Goal: Task Accomplishment & Management: Complete application form

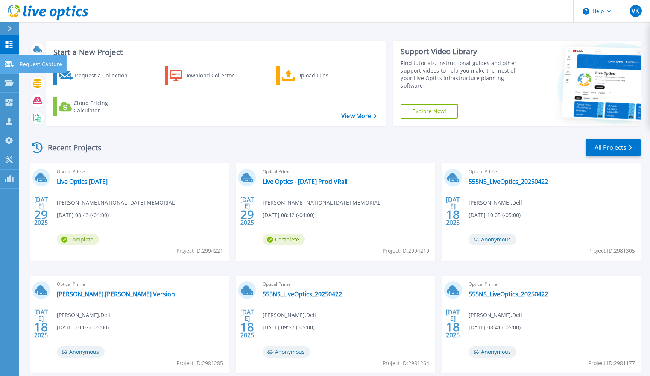
click at [26, 65] on p "Request Capture" at bounding box center [41, 65] width 43 height 20
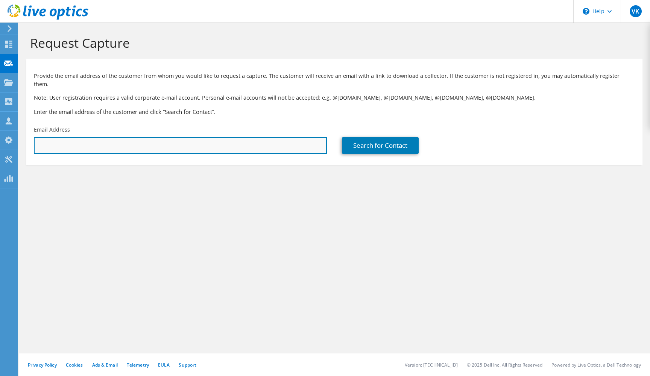
click at [246, 137] on input "text" at bounding box center [180, 145] width 293 height 17
type input "[PERSON_NAME][EMAIL_ADDRESS][DOMAIN_NAME]"
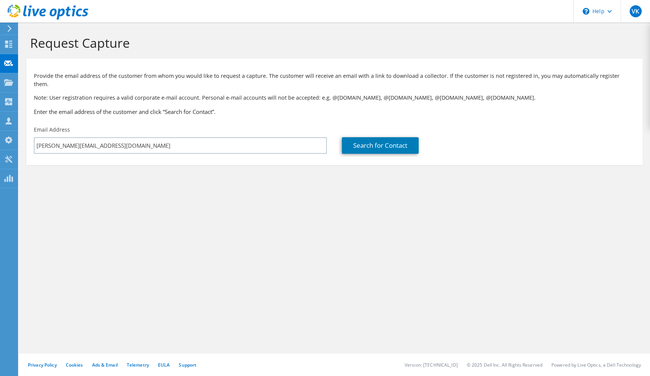
click at [453, 194] on section "Request Capture Provide the email address of the customer from whom you would l…" at bounding box center [334, 113] width 631 height 180
click at [412, 143] on link "Search for Contact" at bounding box center [380, 145] width 77 height 17
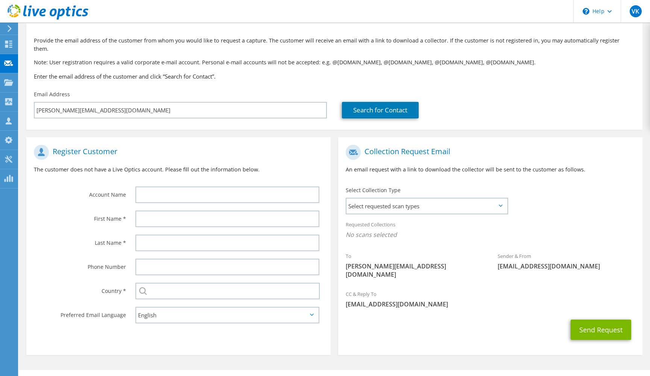
scroll to position [35, 0]
click at [482, 199] on span "Select requested scan types" at bounding box center [427, 206] width 161 height 15
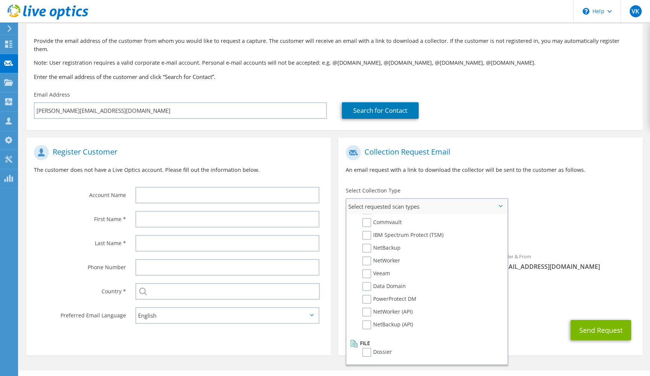
scroll to position [358, 0]
click at [606, 199] on div "To [PERSON_NAME][EMAIL_ADDRESS][DOMAIN_NAME] Sender & From [EMAIL_ADDRESS][DOMA…" at bounding box center [490, 213] width 304 height 145
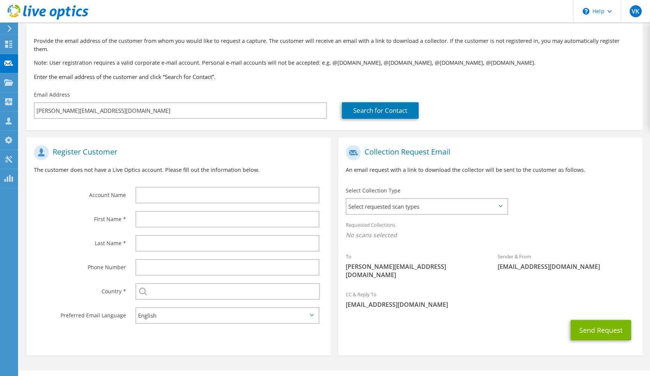
click at [584, 184] on div "To [PERSON_NAME][EMAIL_ADDRESS][DOMAIN_NAME] Sender & From [EMAIL_ADDRESS][DOMA…" at bounding box center [490, 213] width 304 height 145
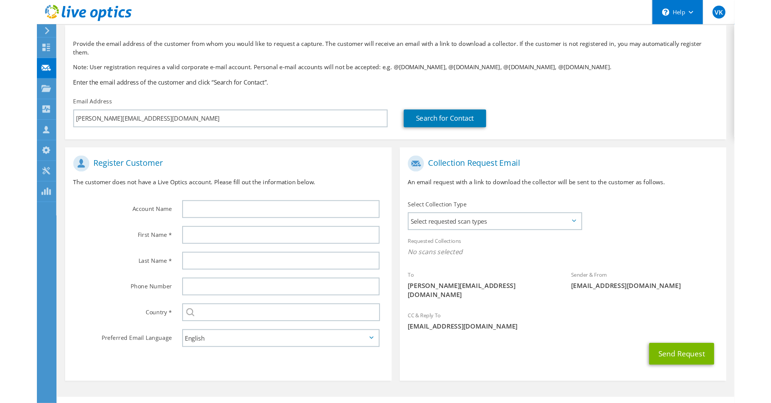
scroll to position [8, 0]
